Goal: Communication & Community: Answer question/provide support

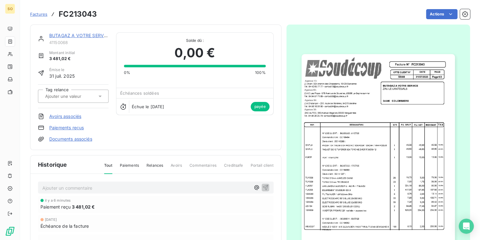
click at [70, 33] on link "BUTAGAZ A VOTRE SERVICE" at bounding box center [80, 35] width 62 height 5
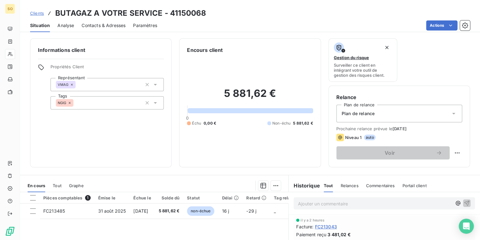
click at [36, 11] on span "Clients" at bounding box center [37, 13] width 14 height 5
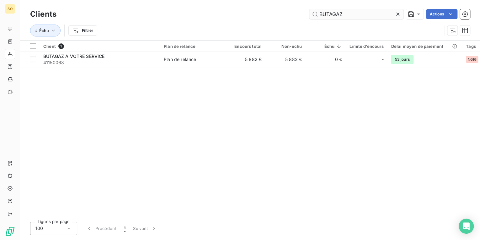
drag, startPoint x: 318, startPoint y: 14, endPoint x: 388, endPoint y: 14, distance: 70.3
click at [349, 14] on input "BUTAGAZ" at bounding box center [357, 14] width 94 height 10
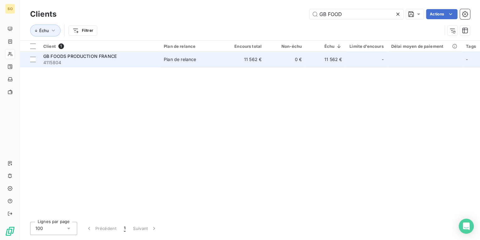
type input "GB FOOD"
click at [99, 53] on div "GB FOODS PRODUCTION FRANCE" at bounding box center [99, 56] width 113 height 6
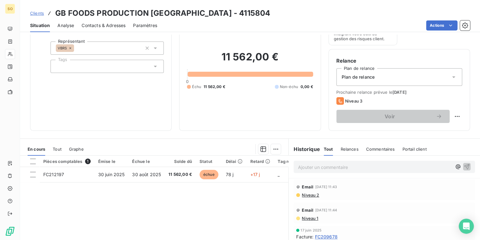
scroll to position [92, 0]
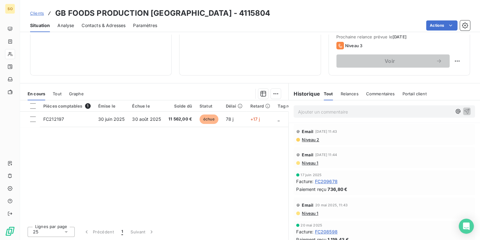
click at [96, 26] on span "Contacts & Adresses" at bounding box center [104, 25] width 44 height 6
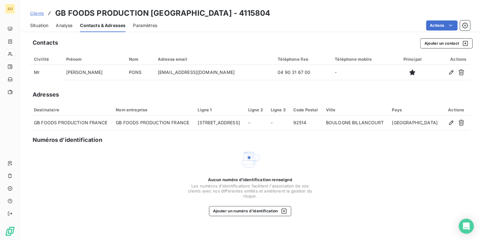
click at [36, 24] on span "Situation" at bounding box center [39, 25] width 18 height 6
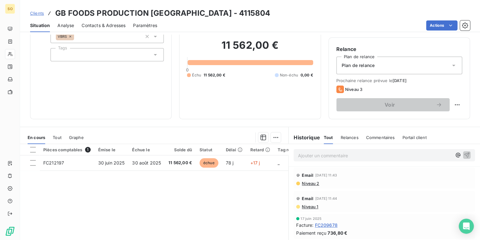
scroll to position [75, 0]
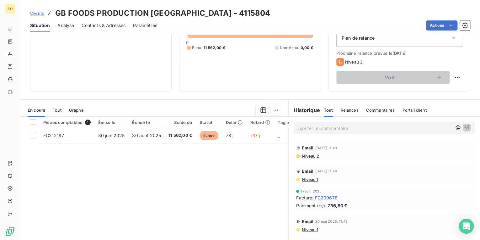
click at [122, 25] on span "Contacts & Adresses" at bounding box center [104, 25] width 44 height 6
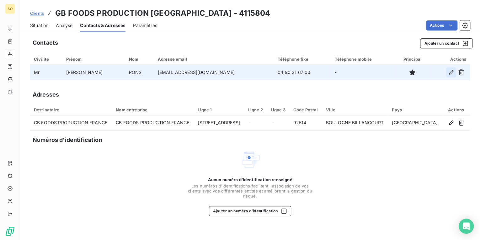
click at [449, 72] on icon "button" at bounding box center [451, 72] width 6 height 6
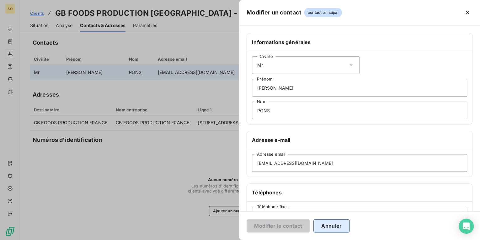
click at [329, 223] on button "Annuler" at bounding box center [332, 225] width 36 height 13
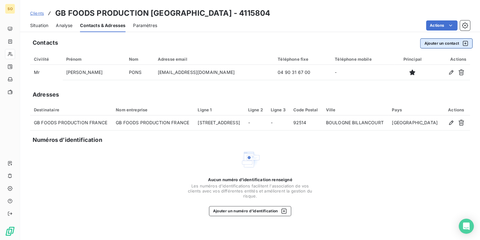
click at [441, 40] on button "Ajouter un contact" at bounding box center [446, 43] width 52 height 10
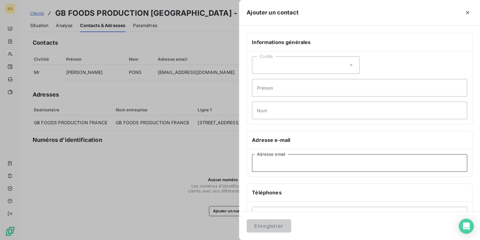
click at [273, 158] on input "Adresse email" at bounding box center [359, 163] width 215 height 18
paste input "[EMAIL_ADDRESS][DOMAIN_NAME]"
type input "[EMAIL_ADDRESS][DOMAIN_NAME]"
click at [273, 113] on input "Nom" at bounding box center [359, 110] width 215 height 18
type input "mail compta"
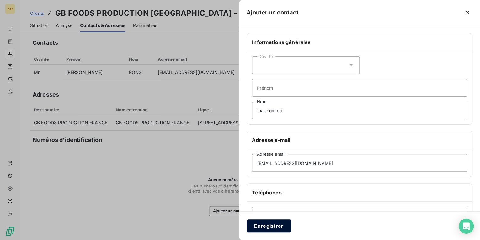
click at [260, 225] on button "Enregistrer" at bounding box center [269, 225] width 45 height 13
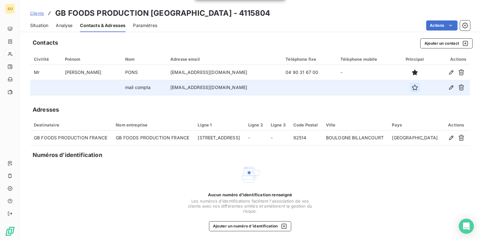
click at [412, 85] on icon "button" at bounding box center [415, 87] width 6 height 6
click at [430, 25] on html "SO Clients GB FOODS PRODUCTION [GEOGRAPHIC_DATA] - 4115804 Situation Analyse Co…" at bounding box center [240, 120] width 480 height 240
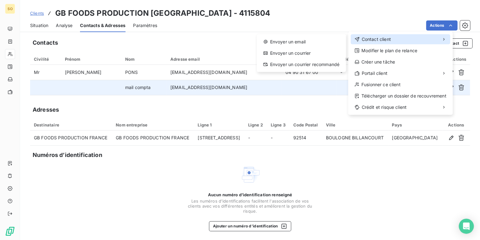
click at [409, 37] on div "Contact client" at bounding box center [401, 39] width 100 height 10
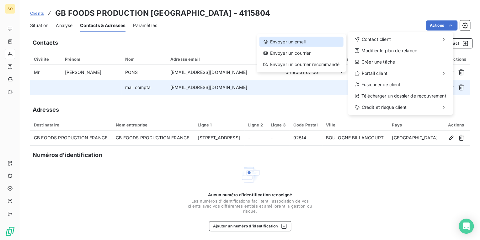
click at [313, 42] on div "Envoyer un email" at bounding box center [301, 42] width 84 height 10
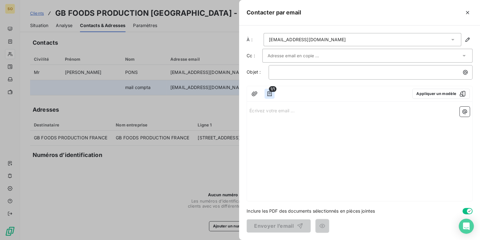
click at [271, 93] on icon "button" at bounding box center [270, 93] width 4 height 5
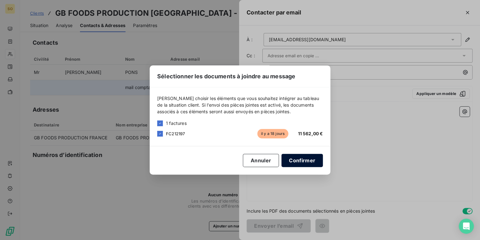
click at [293, 160] on button "Confirmer" at bounding box center [302, 160] width 41 height 13
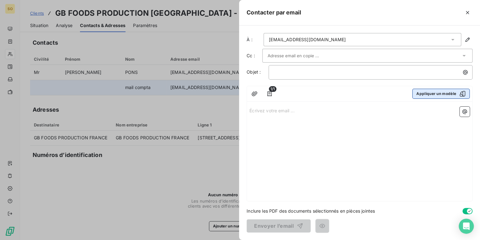
click at [420, 91] on button "Appliquer un modèle" at bounding box center [441, 94] width 57 height 10
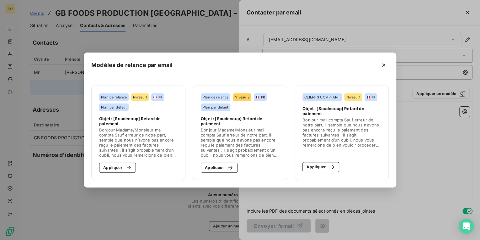
click at [230, 172] on section "Plan de relance Niveau 2 FR Plan par défaut Objet : [Soudecoup] Retard de paiem…" at bounding box center [240, 132] width 94 height 94
click at [230, 171] on button "Appliquer" at bounding box center [219, 167] width 37 height 10
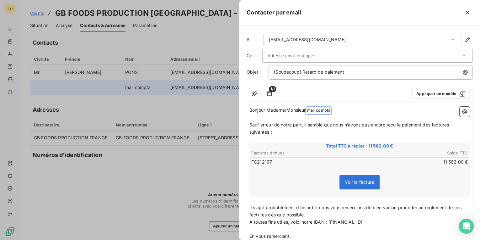
drag, startPoint x: 310, startPoint y: 108, endPoint x: 343, endPoint y: 108, distance: 33.6
click at [343, 108] on p "Bonjour Madame/Monsieur mail compta ﻿ ﻿" at bounding box center [360, 110] width 220 height 8
click at [432, 125] on span "Sauf erreur de notre part, il semble que nous n’avons pas encore reçu le paieme…" at bounding box center [350, 128] width 201 height 13
click at [453, 123] on span "Sauf erreur de notre part, il semble que nous n’avons pas encore reçu le paieme…" at bounding box center [352, 128] width 204 height 13
click at [275, 128] on p "Sauf erreur de notre part, il semble que nous n’avons pas encore reçu le paieme…" at bounding box center [360, 128] width 220 height 14
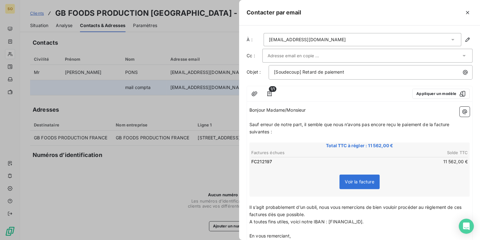
click at [268, 132] on span "Sauf erreur de notre part, il semble que nous n’avons pas encore reçu le paieme…" at bounding box center [350, 128] width 201 height 13
click at [266, 212] on span "Il s’agit probablement d’un oubli, nous vous remercions de bien vouloir procéde…" at bounding box center [357, 210] width 214 height 13
click at [463, 205] on span "Il s’agit probablement d’un oubli, nous vous remercions de bien vouloir procéde…" at bounding box center [357, 210] width 214 height 13
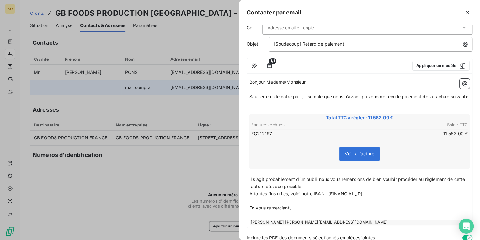
scroll to position [54, 0]
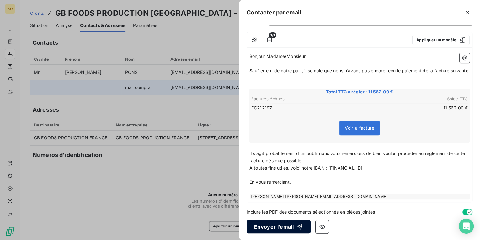
click at [276, 226] on button "Envoyer l’email" at bounding box center [279, 226] width 64 height 13
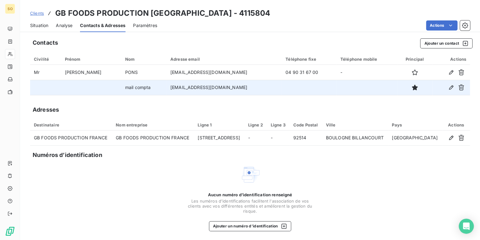
click at [34, 12] on span "Clients" at bounding box center [37, 13] width 14 height 5
